Goal: Information Seeking & Learning: Learn about a topic

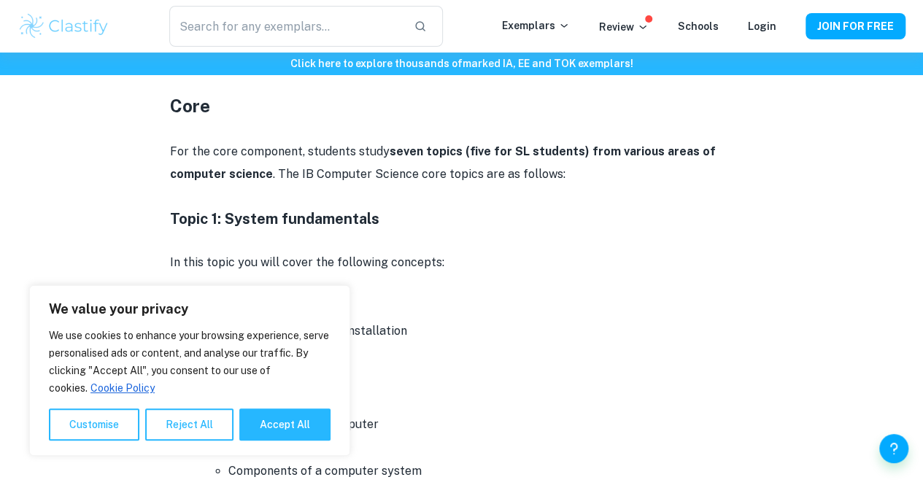
scroll to position [876, 0]
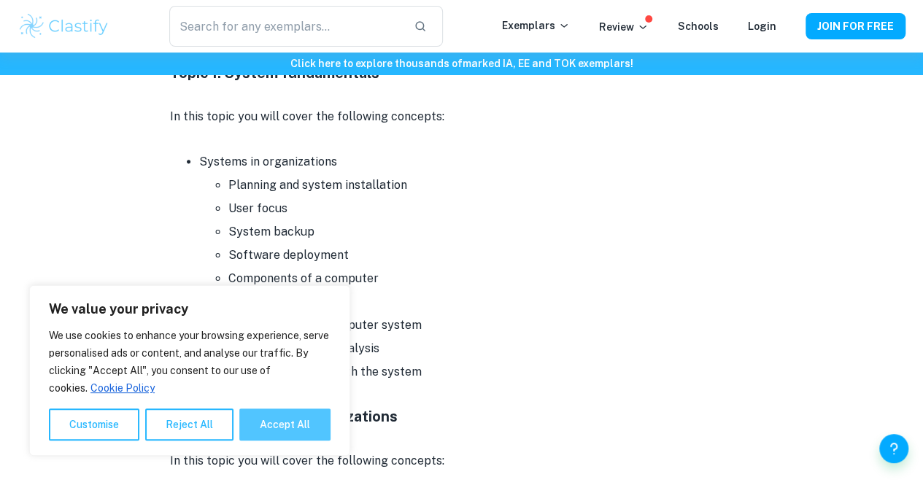
click at [290, 430] on button "Accept All" at bounding box center [284, 425] width 91 height 32
checkbox input "true"
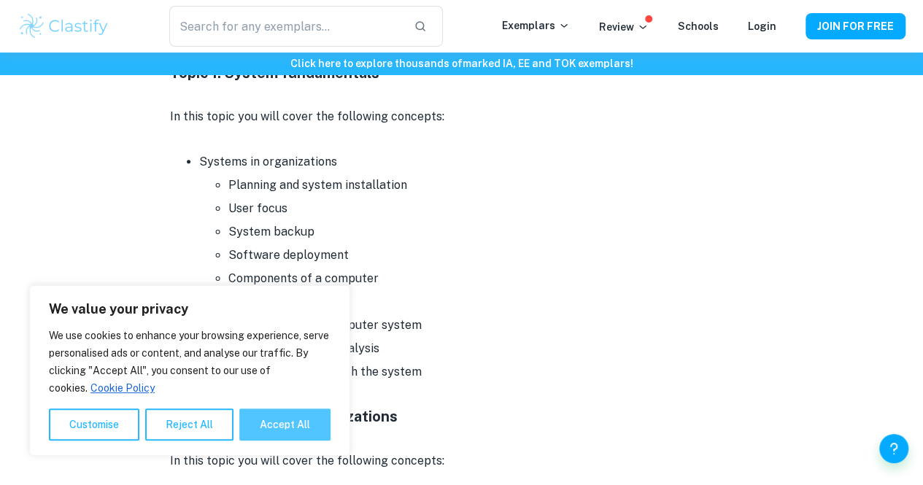
checkbox input "true"
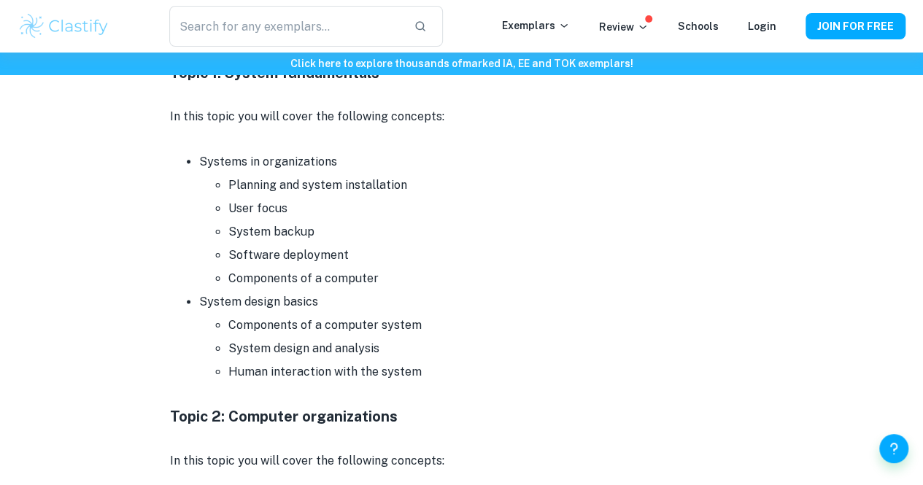
click at [531, 352] on li "System design and analysis" at bounding box center [490, 348] width 525 height 23
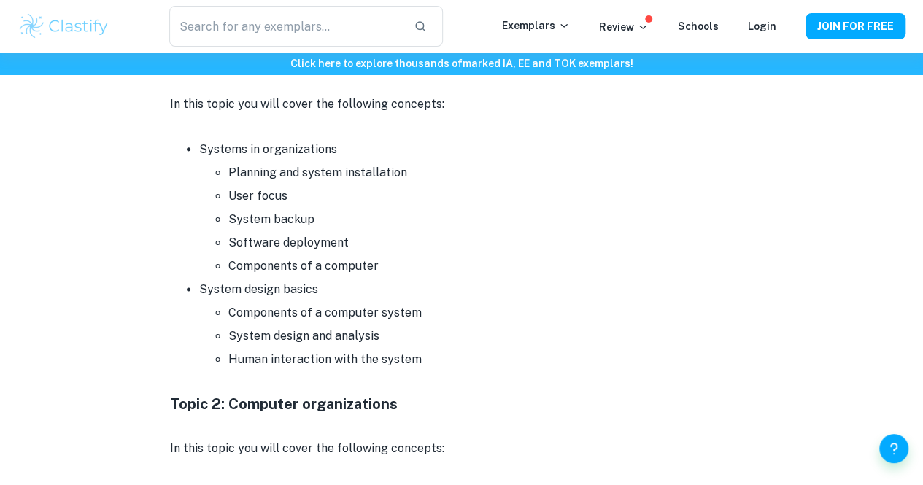
scroll to position [846, 0]
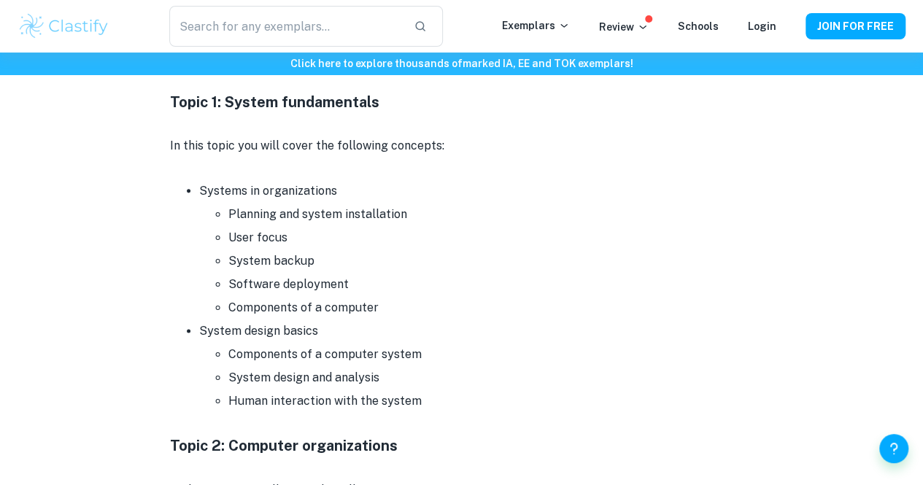
click at [311, 226] on li "Planning and system installation" at bounding box center [490, 214] width 525 height 23
click at [381, 271] on li "System backup" at bounding box center [490, 261] width 525 height 23
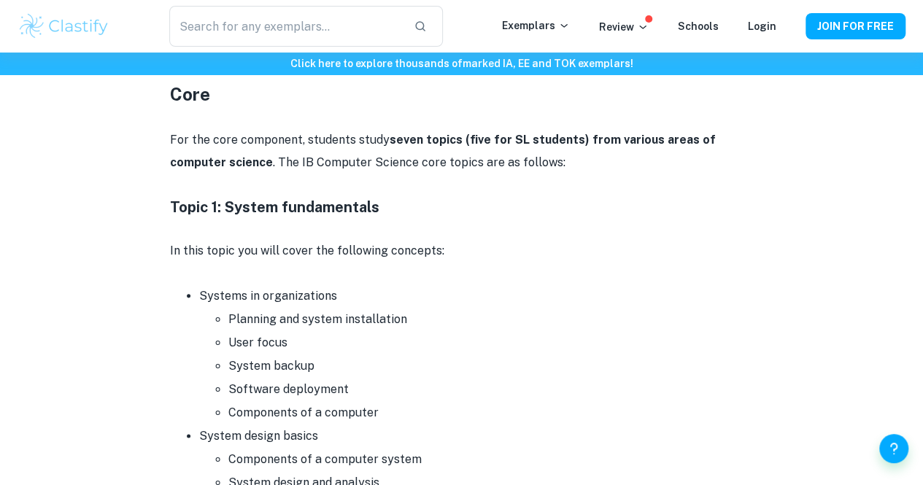
scroll to position [700, 0]
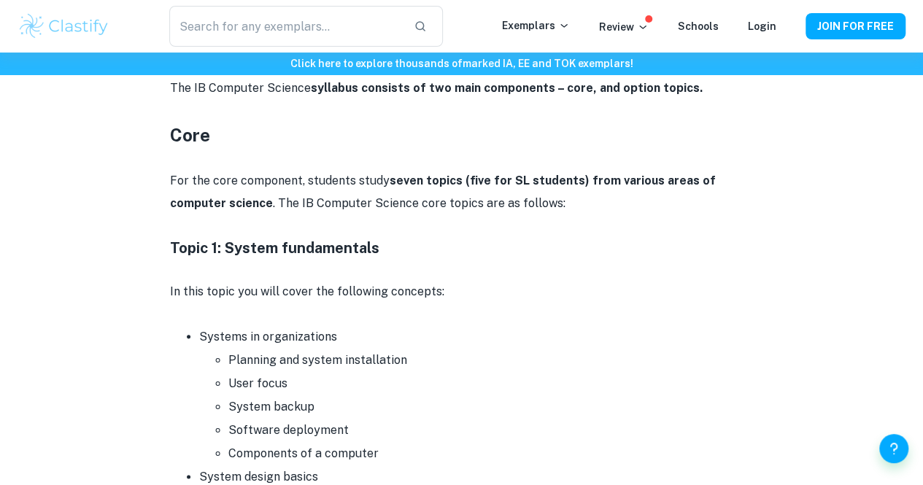
click at [271, 258] on h4 "Topic 1: System fundamentals" at bounding box center [462, 248] width 584 height 22
